Goal: Information Seeking & Learning: Find specific fact

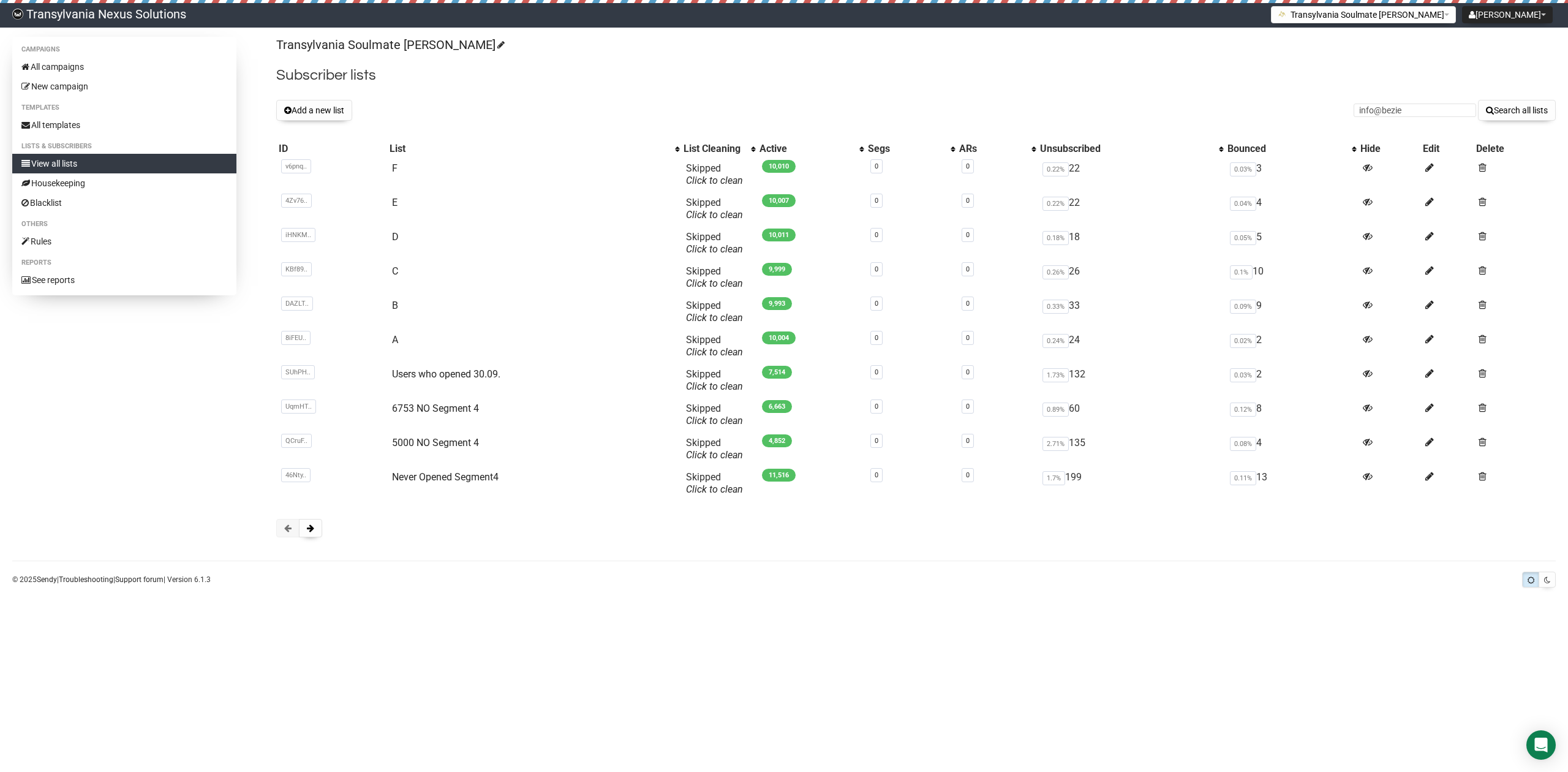
type input "info@bezie"
click at [1477, 100] on button "Search all lists" at bounding box center [1516, 110] width 78 height 21
click at [392, 272] on link "C" at bounding box center [394, 271] width 6 height 12
type input "info@b"
click at [1477, 100] on button "Search all lists" at bounding box center [1516, 110] width 78 height 21
